Goal: Navigation & Orientation: Find specific page/section

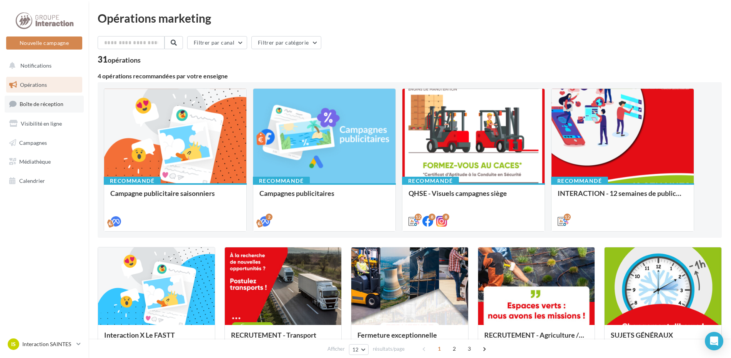
click at [33, 100] on link "Boîte de réception" at bounding box center [44, 104] width 79 height 17
